Goal: Task Accomplishment & Management: Use online tool/utility

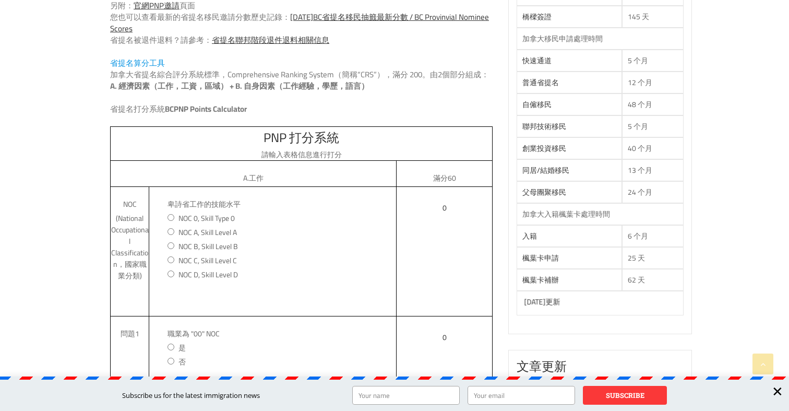
scroll to position [617, 0]
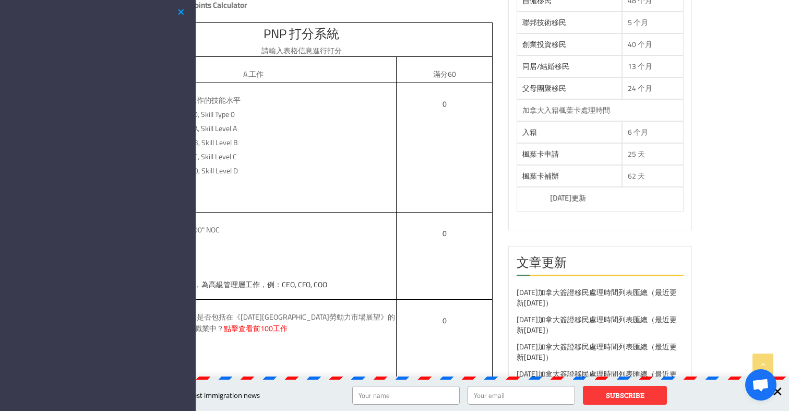
click at [176, 10] on button "button" at bounding box center [181, 12] width 13 height 13
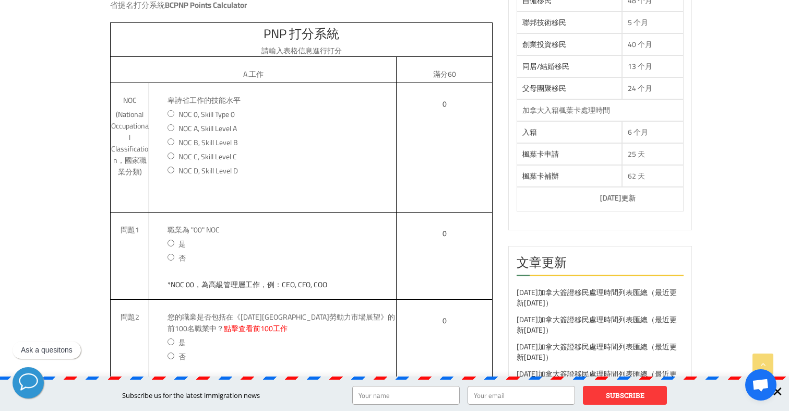
click at [171, 128] on input "NOC A, Skill Level A" at bounding box center [171, 127] width 7 height 7
radio input "true"
type input "*專業性工作。一般需要本科學歷，例：醫生，牙醫，建築師"
type input "25"
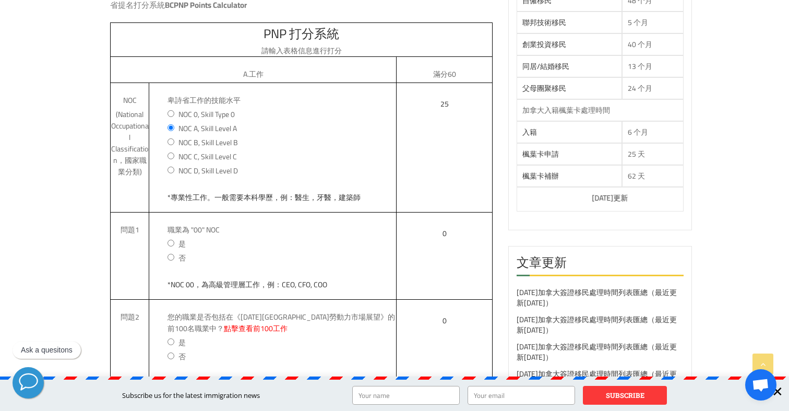
scroll to position [627, 0]
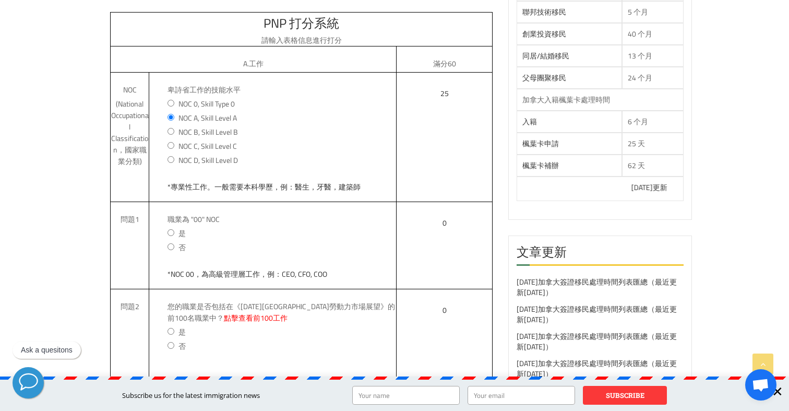
click at [172, 130] on input "NOC B, Skill Level B" at bounding box center [171, 131] width 7 height 7
radio input "true"
type input "*技術性工作。一般需要專科學歷，例：大廚，水管工，電工"
type input "10"
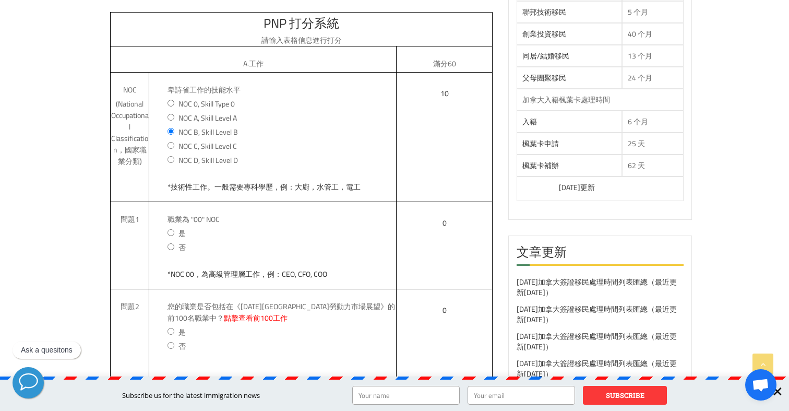
drag, startPoint x: 170, startPoint y: 114, endPoint x: 217, endPoint y: 152, distance: 60.8
click at [170, 114] on input "NOC A, Skill Level A" at bounding box center [171, 117] width 7 height 7
radio input "true"
type input "*專業性工作。一般需要本科學歷，例：醫生，牙醫，建築師"
type input "25"
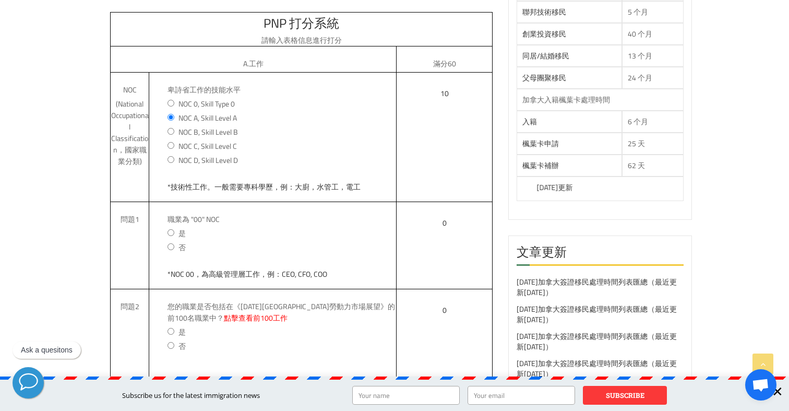
type input "25"
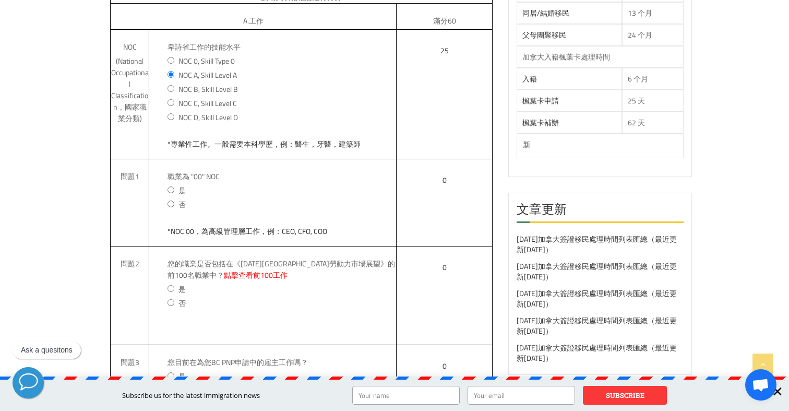
scroll to position [734, 0]
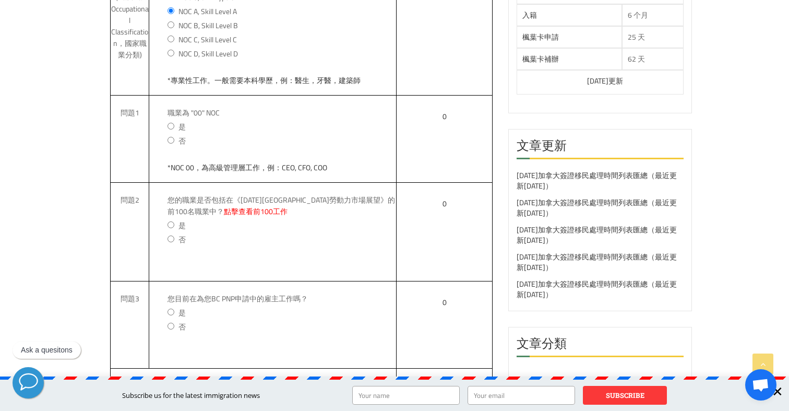
click at [169, 136] on label "否" at bounding box center [282, 140] width 229 height 11
click at [169, 137] on input "否" at bounding box center [171, 140] width 7 height 7
radio input "true"
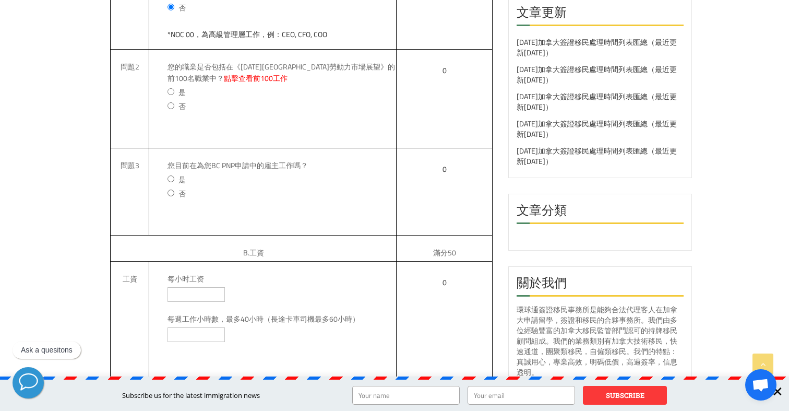
scroll to position [869, 0]
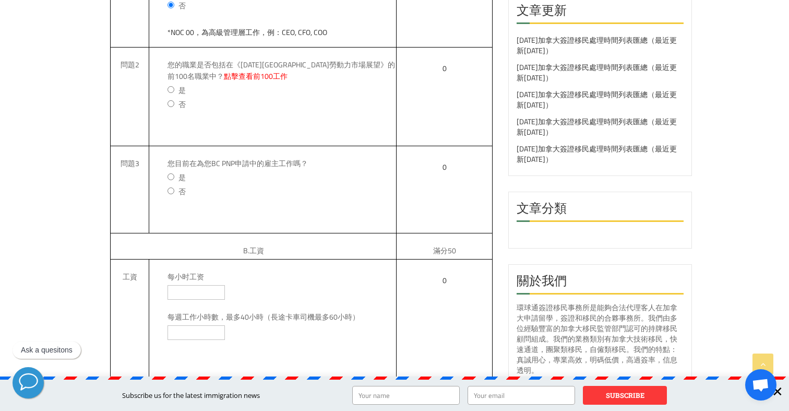
click at [237, 78] on link "點擊查看前100工作" at bounding box center [256, 76] width 64 height 14
click at [172, 105] on input "否" at bounding box center [171, 103] width 7 height 7
radio input "true"
type input "*您當前職業不可加分，選擇列表中的職業工作可加10分"
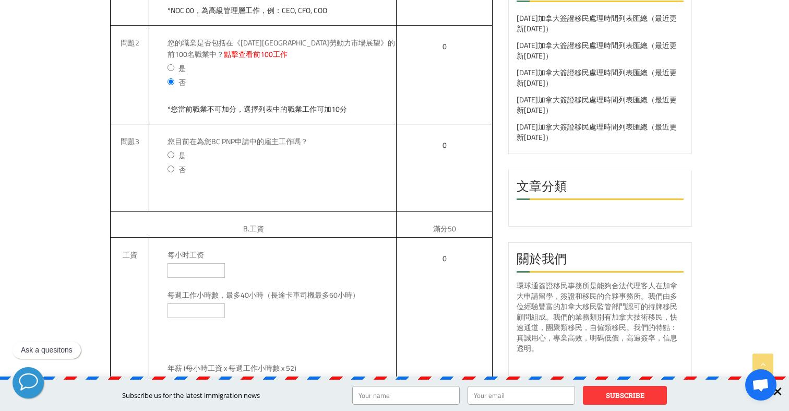
scroll to position [891, 0]
click at [171, 155] on input "是" at bounding box center [171, 154] width 7 height 7
radio input "true"
type input "*您的雇主可以為您加10分"
type input "10"
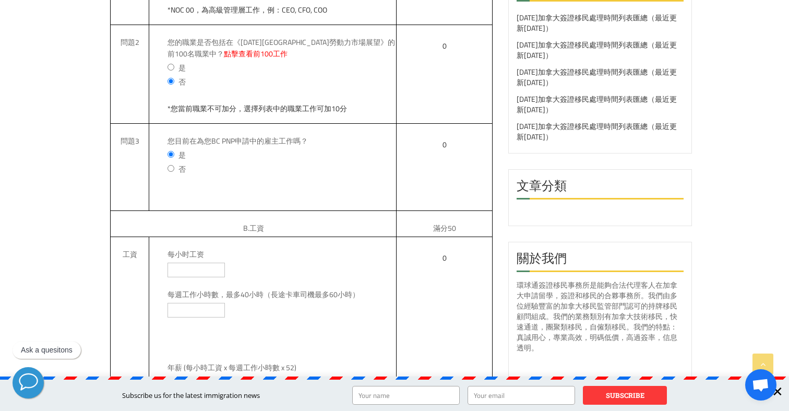
type input "35"
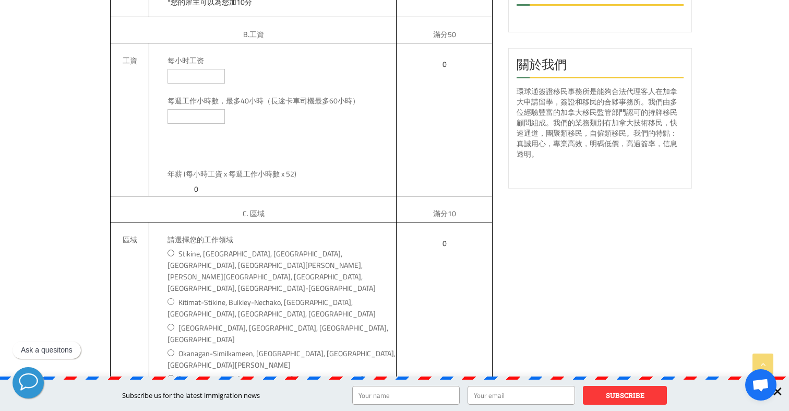
scroll to position [1093, 0]
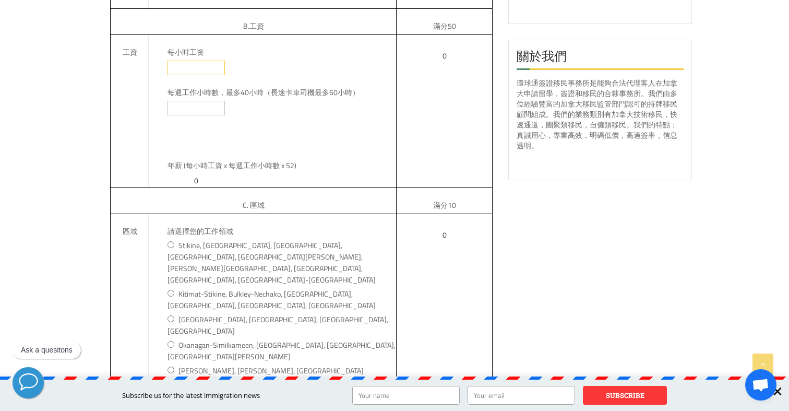
click at [188, 68] on input "每小时工资" at bounding box center [196, 68] width 57 height 15
type input "32"
click at [223, 108] on input "0" at bounding box center [196, 108] width 57 height 15
drag, startPoint x: 193, startPoint y: 110, endPoint x: 177, endPoint y: 109, distance: 15.7
click at [177, 109] on input "0" at bounding box center [196, 108] width 57 height 15
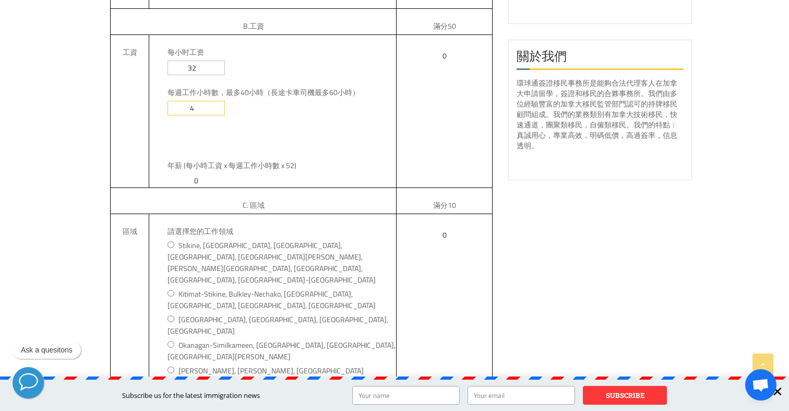
type input "40"
type input "66560"
type input "25"
type input "60"
click at [287, 141] on div at bounding box center [282, 137] width 229 height 21
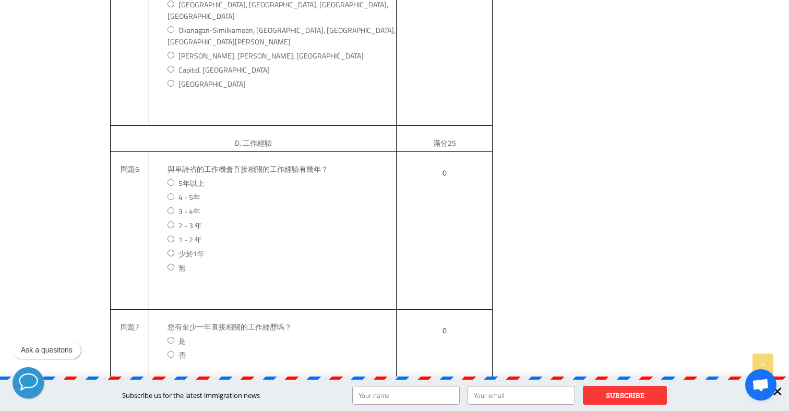
scroll to position [1522, 0]
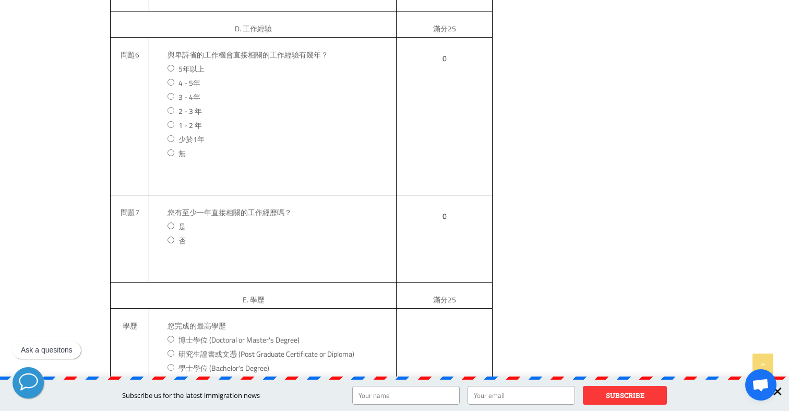
type input "40"
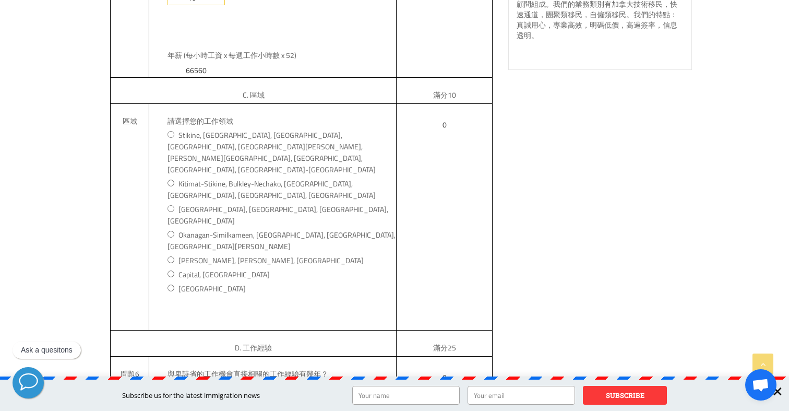
scroll to position [1222, 0]
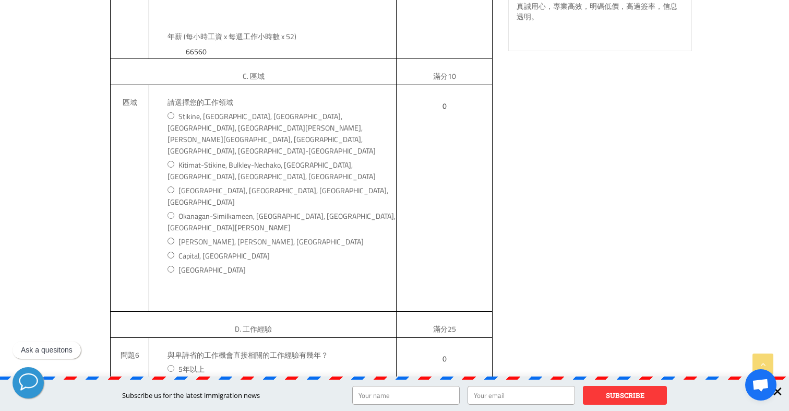
click at [171, 266] on input "[GEOGRAPHIC_DATA]" at bounding box center [171, 269] width 7 height 7
radio input "true"
type input "*您當前的工作地點沒有加分"
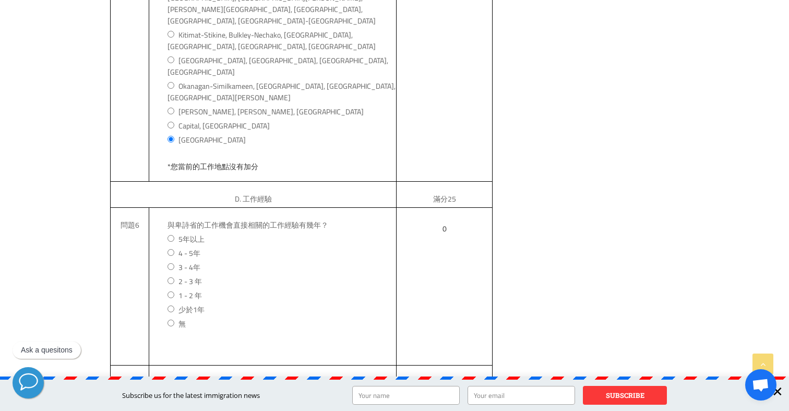
scroll to position [1488, 0]
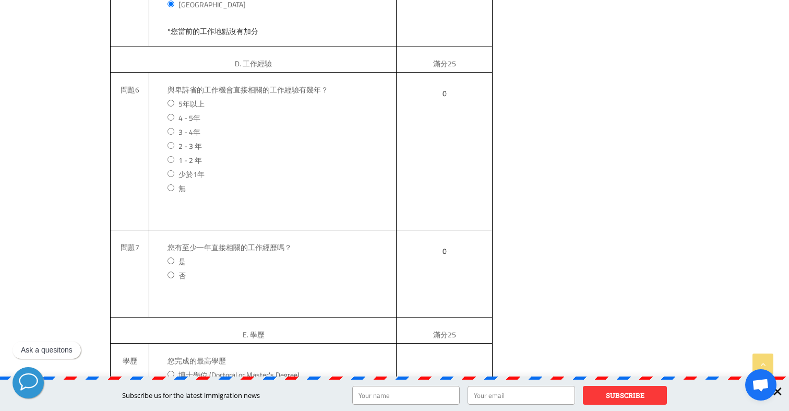
click at [169, 156] on input "1 - 2 年" at bounding box center [171, 159] width 7 height 7
radio input "true"
type input "*您當前工作一年以上加3分，兩年以上加6分"
type input "3"
type input "63"
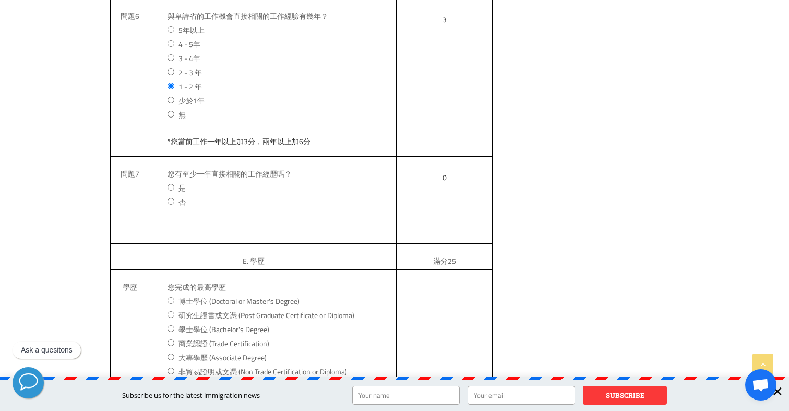
scroll to position [1571, 0]
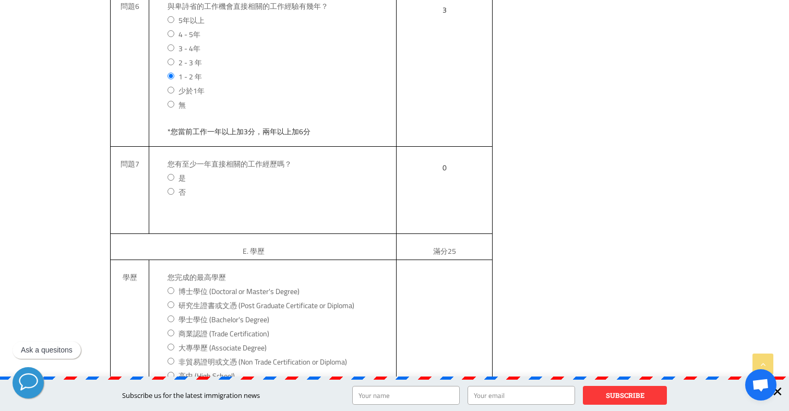
click at [169, 174] on input "是" at bounding box center [171, 177] width 7 height 7
radio input "true"
type input "*有相關經驗，加10分"
type input "10"
type input "73"
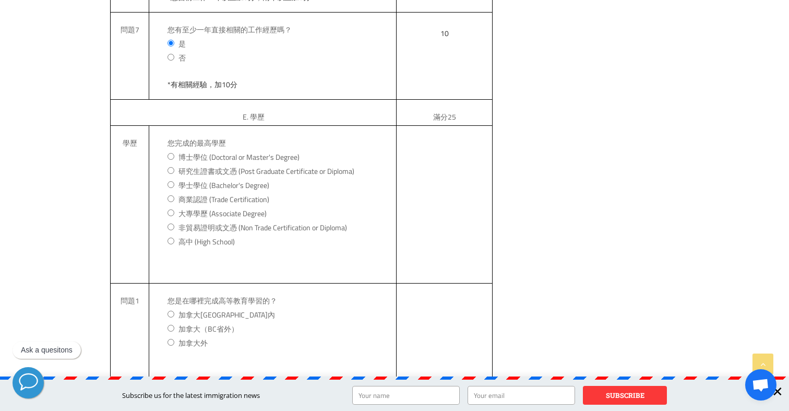
scroll to position [1706, 0]
click at [170, 166] on input "研究生證書或文憑 (Post Graduate Certificate or Diploma)" at bounding box center [171, 169] width 7 height 7
radio input "true"
type input "*您當前學歷加11分，如有博士學位加17分滿分"
type input "11"
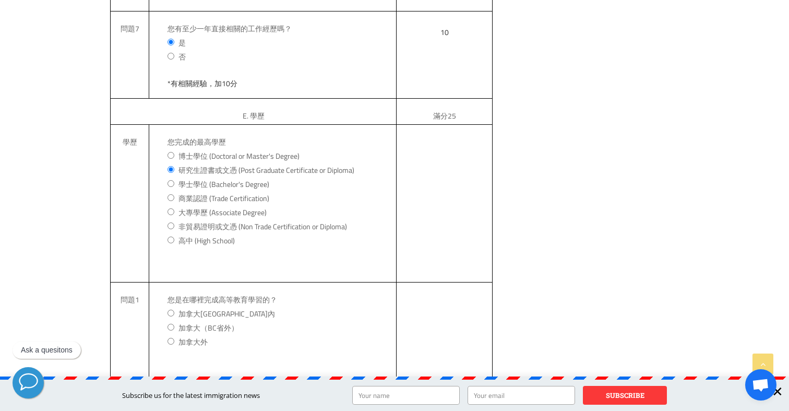
type input "84"
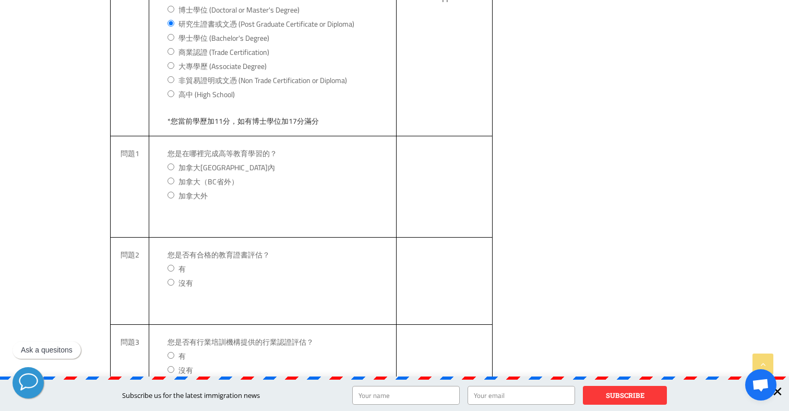
scroll to position [1861, 0]
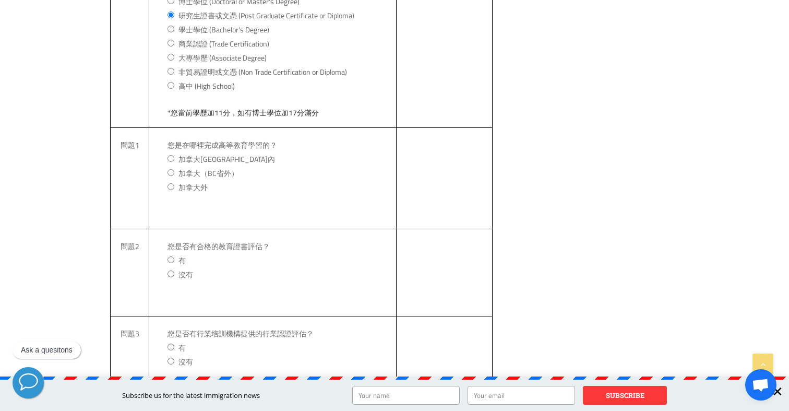
click at [170, 155] on input "加拿大[GEOGRAPHIC_DATA]內" at bounding box center [171, 158] width 7 height 7
radio input "true"
type input "*在[GEOGRAPHIC_DATA]境內完成學業，加8分"
type input "8"
type input "92"
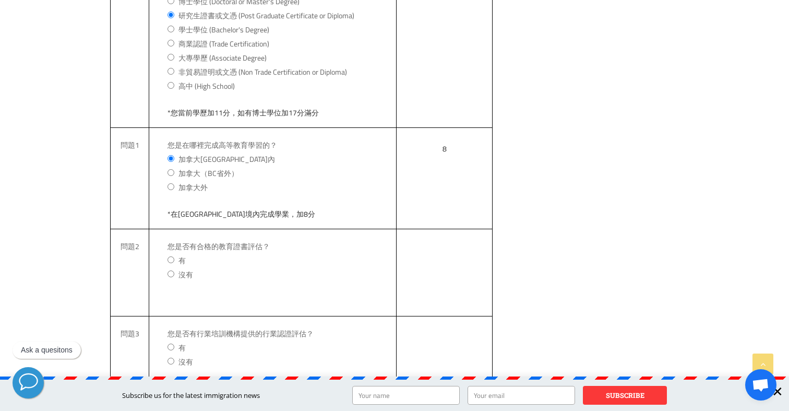
click at [168, 169] on input "加拿大（BC省外）" at bounding box center [171, 172] width 7 height 7
radio input "true"
type input "*在[GEOGRAPHIC_DATA]外但在[GEOGRAPHIC_DATA]完成學業，加6分"
type input "6"
type input "90"
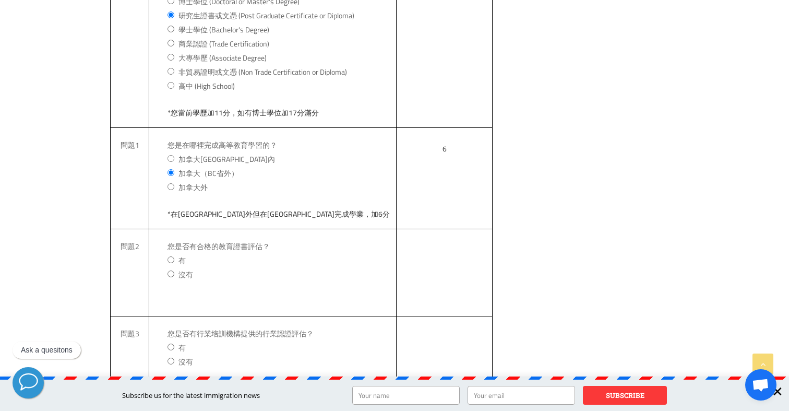
click at [168, 183] on input "加拿大外" at bounding box center [171, 186] width 7 height 7
radio input "true"
type input "*在加拿大境外完場學業不加分，在境內學習可加最低6分"
type input "0"
type input "84"
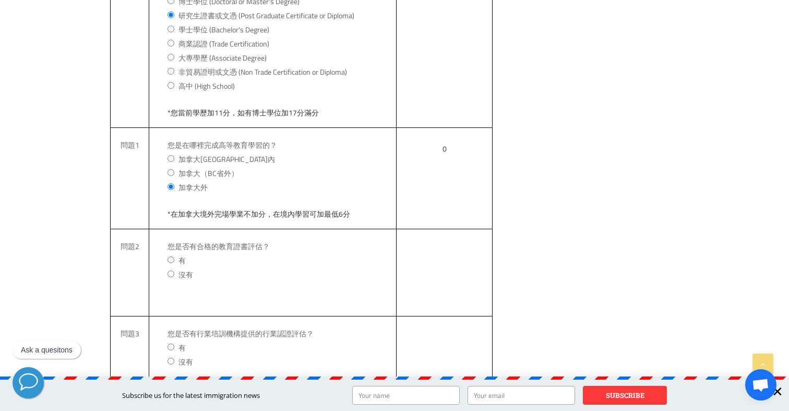
click at [170, 155] on input "加拿大[GEOGRAPHIC_DATA]內" at bounding box center [171, 158] width 7 height 7
radio input "true"
type input "*在[GEOGRAPHIC_DATA]境內完成學業，加8分"
type input "8"
type input "92"
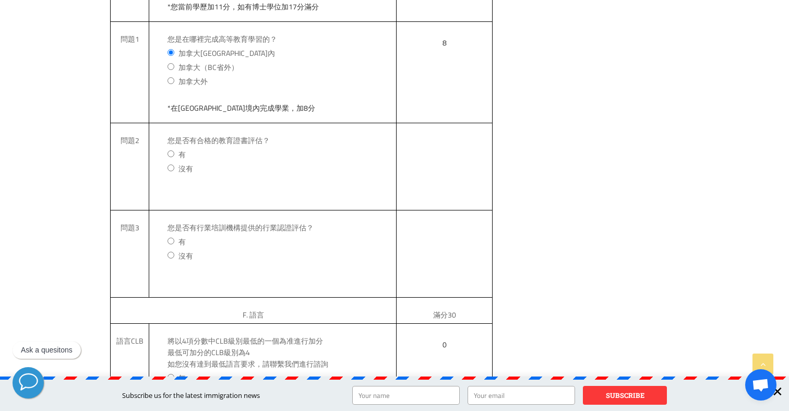
scroll to position [1969, 0]
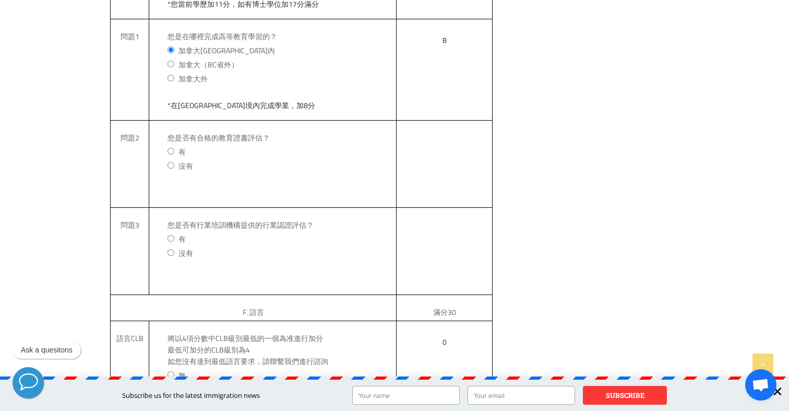
click at [171, 162] on input "沒有" at bounding box center [171, 165] width 7 height 7
radio input "true"
type input "*沒有教育證書評估不加分，獲取教育證書評估可加4分"
type input "0"
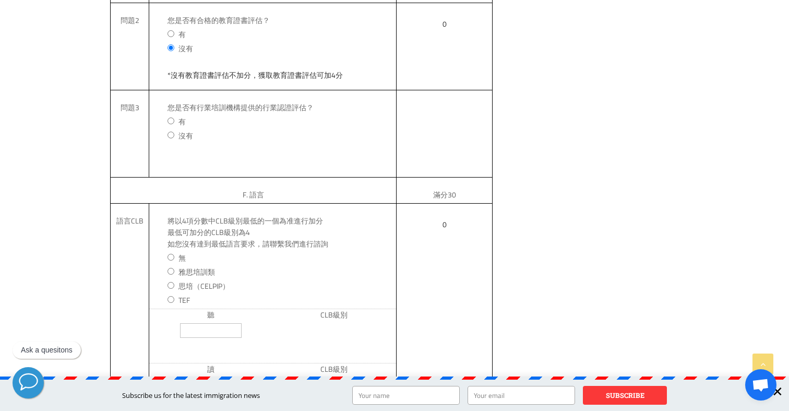
scroll to position [2093, 0]
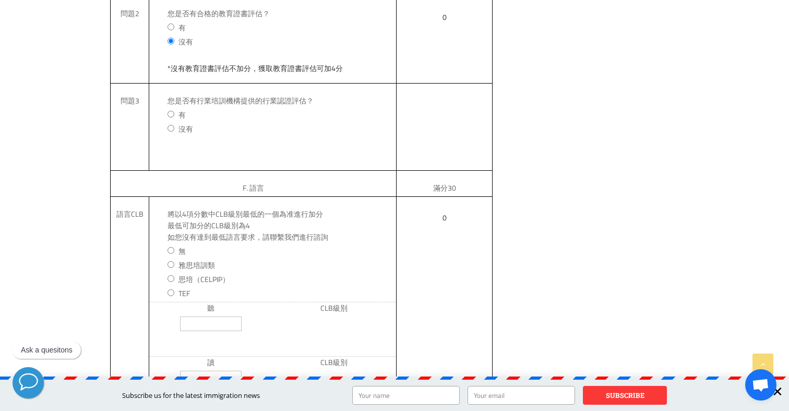
click at [173, 125] on input "沒有" at bounding box center [171, 128] width 7 height 7
radio input "true"
type input "*沒有行業認證評估不加分，獲取行業認證評估可加4分"
type input "0"
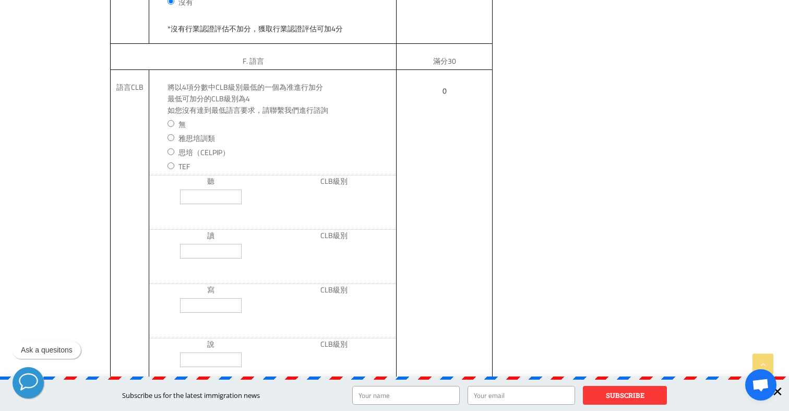
scroll to position [2234, 0]
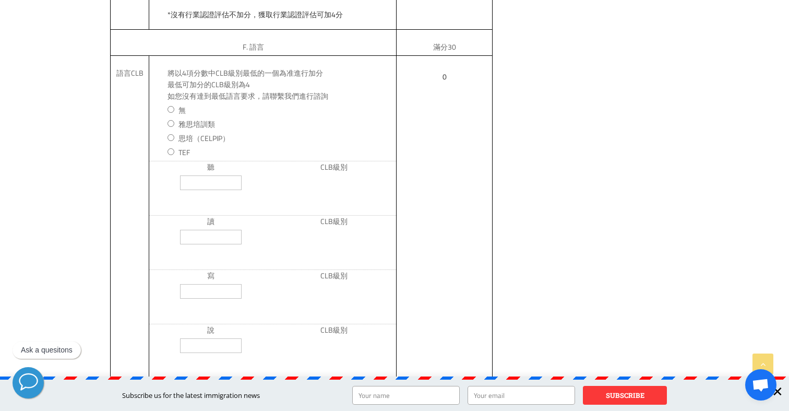
click at [169, 120] on input "雅思培訓類" at bounding box center [171, 123] width 7 height 7
radio input "true"
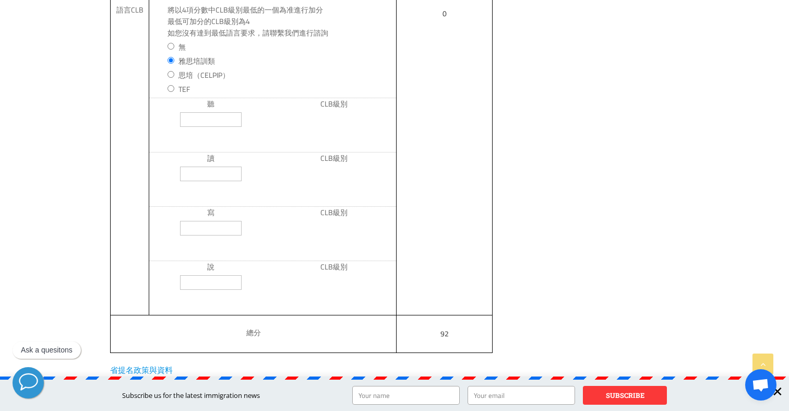
scroll to position [2299, 0]
click at [203, 111] on input "聽" at bounding box center [211, 118] width 62 height 15
type input "7"
type input "*您當前聽力CLB等級為7，最高可加18分"
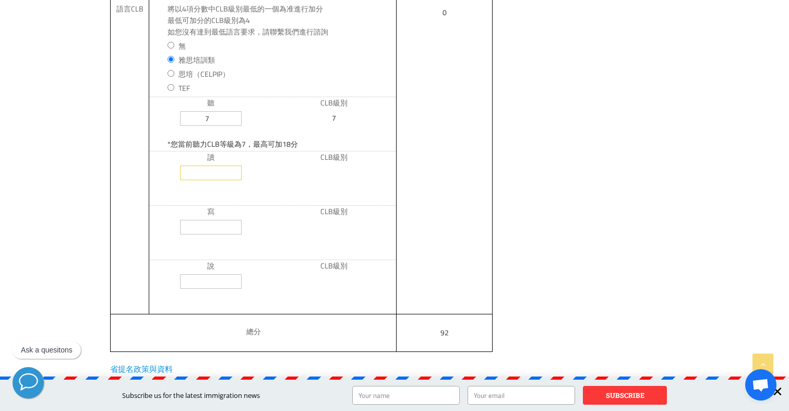
click at [217, 165] on input "讀" at bounding box center [211, 172] width 62 height 15
type input "7"
type input "9"
type input "*您當前閱讀CLB等級為9，最高可加26分"
click at [223, 220] on input "寫" at bounding box center [211, 227] width 62 height 15
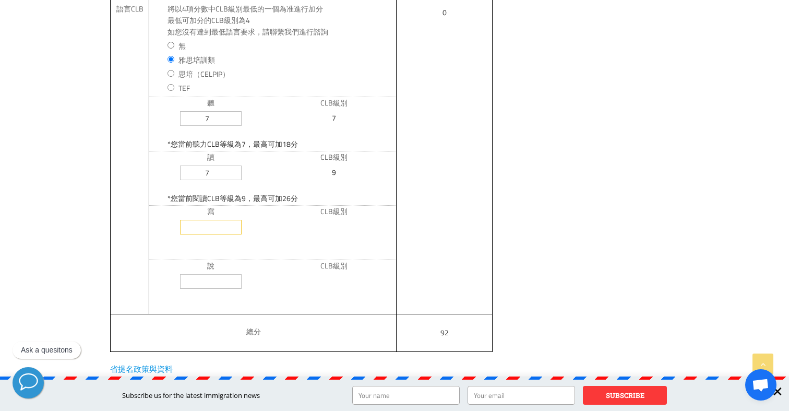
type input "7"
type input "9"
type input "*您當前寫作CLB等級為9，最高可加26分"
type input "7"
click at [219, 274] on input "說" at bounding box center [211, 281] width 62 height 15
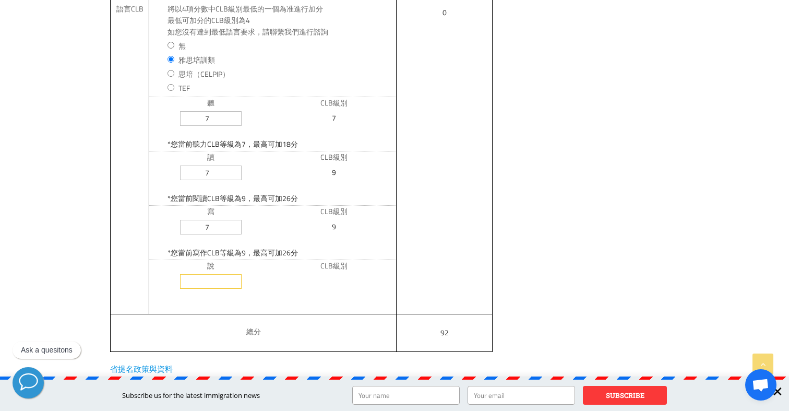
type input "7"
type input "9"
type input "*您當前口語CLB等級為9，最高可加26分"
type input "18"
type input "110"
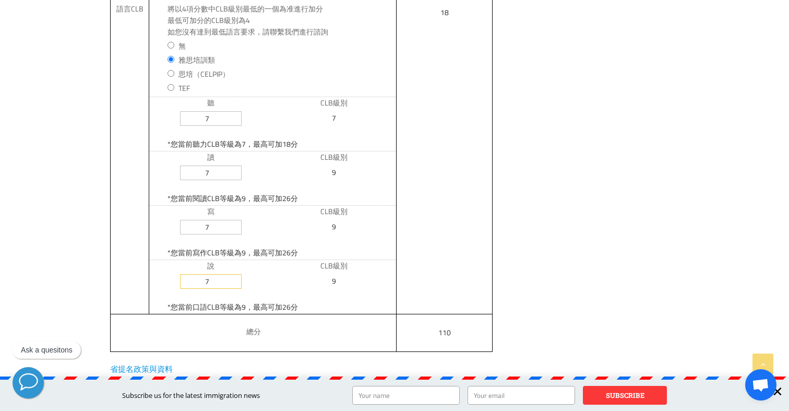
click at [315, 289] on div "*您當前口語CLB等級為9，最高可加26分" at bounding box center [272, 301] width 247 height 25
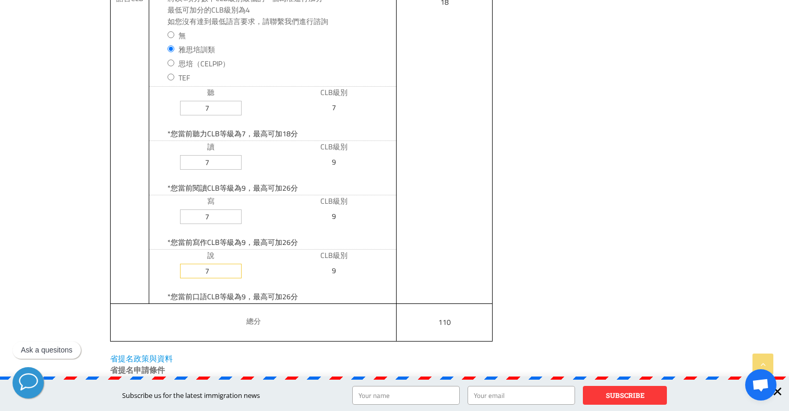
scroll to position [2290, 0]
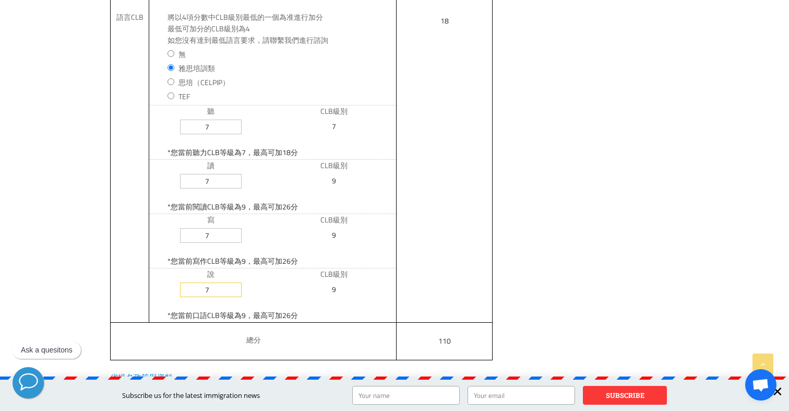
type input "7"
drag, startPoint x: 215, startPoint y: 103, endPoint x: 185, endPoint y: 103, distance: 29.2
click at [185, 120] on input "7" at bounding box center [211, 127] width 62 height 15
type input "8"
type input "9"
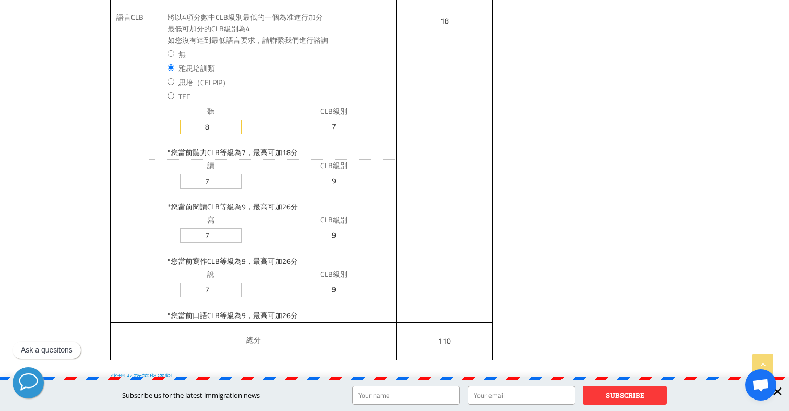
type input "*您當前聽力CLB等級為9，最高可加26分"
type input "26"
type input "118"
type input "8"
click at [373, 200] on input "*您當前閱讀CLB等級為9，最高可加26分" at bounding box center [282, 207] width 229 height 14
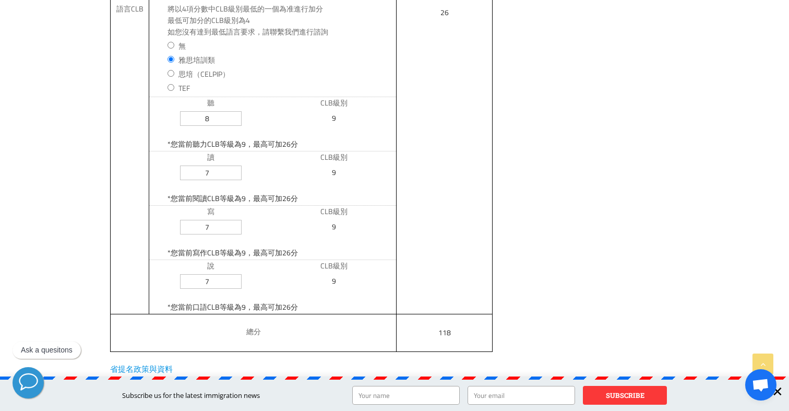
scroll to position [2300, 0]
type input "8"
click at [234, 164] on input "8" at bounding box center [211, 171] width 62 height 15
type input "10"
type input "*您當前閱讀CLB等級為10，最高可加30分"
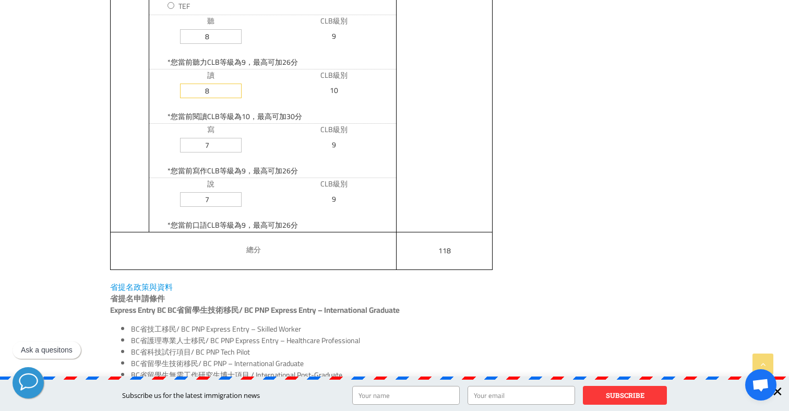
scroll to position [2414, 0]
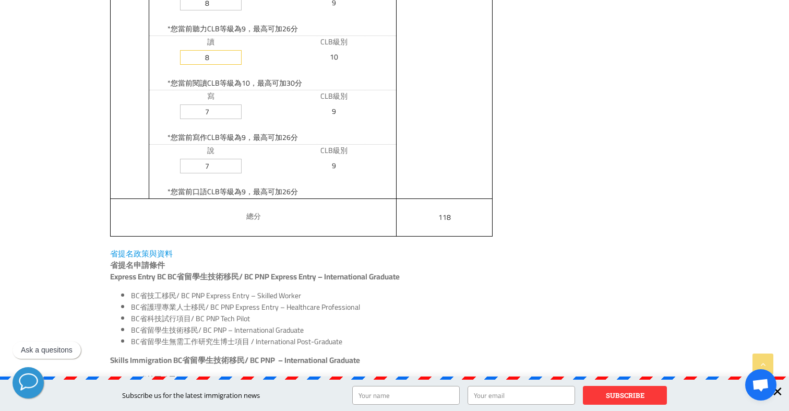
click at [304, 185] on input "*您當前口語CLB等級為9，最高可加26分" at bounding box center [282, 192] width 229 height 14
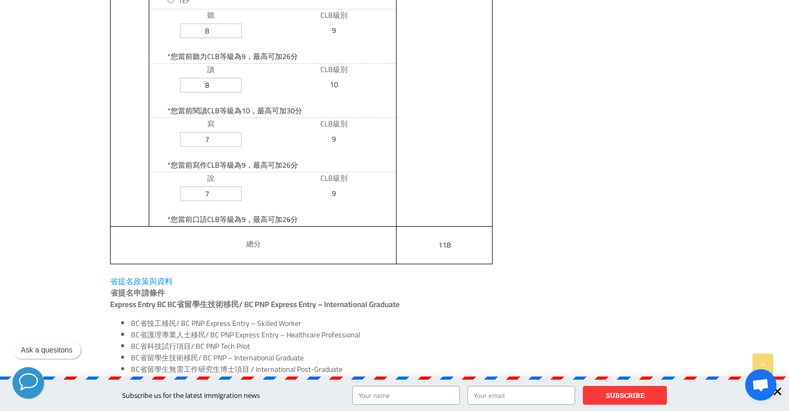
scroll to position [2384, 0]
